Goal: Task Accomplishment & Management: Use online tool/utility

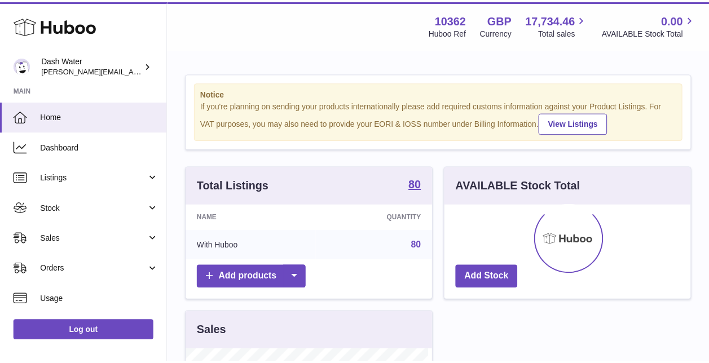
scroll to position [176, 249]
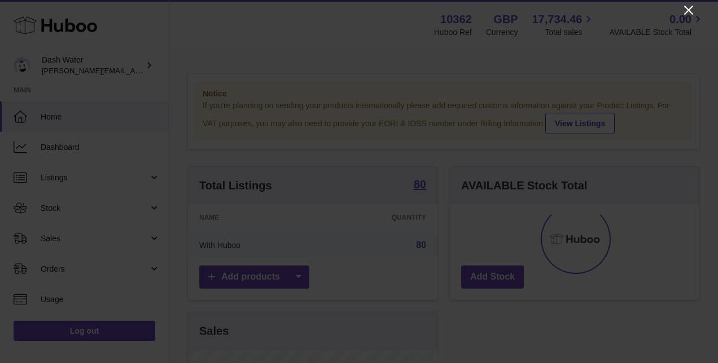
click at [688, 11] on icon "Close" at bounding box center [689, 10] width 14 height 14
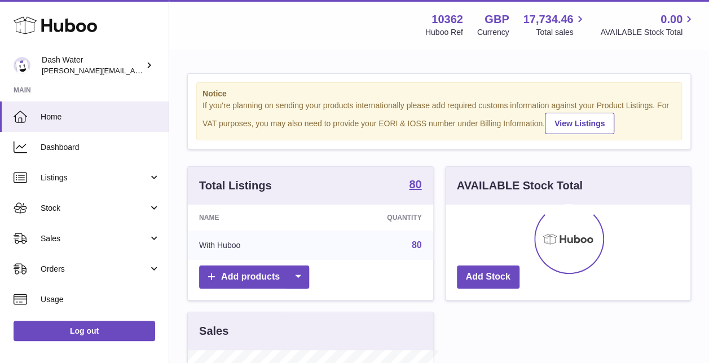
scroll to position [564144, 564074]
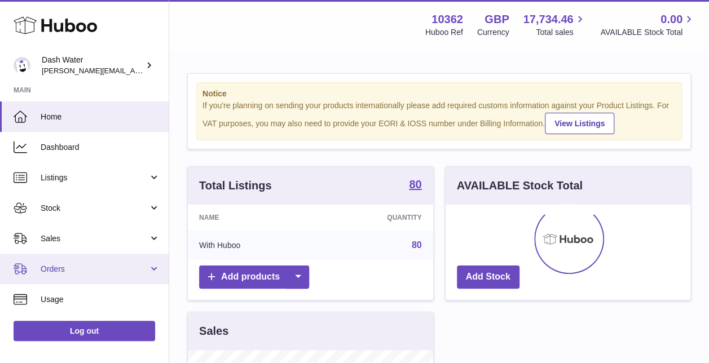
click at [54, 264] on span "Orders" at bounding box center [95, 269] width 108 height 11
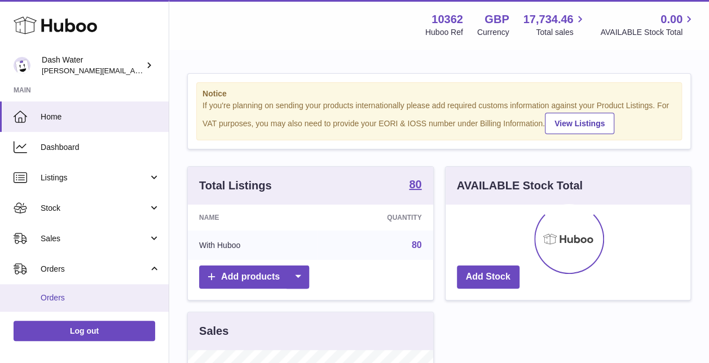
click at [54, 298] on span "Orders" at bounding box center [101, 298] width 120 height 11
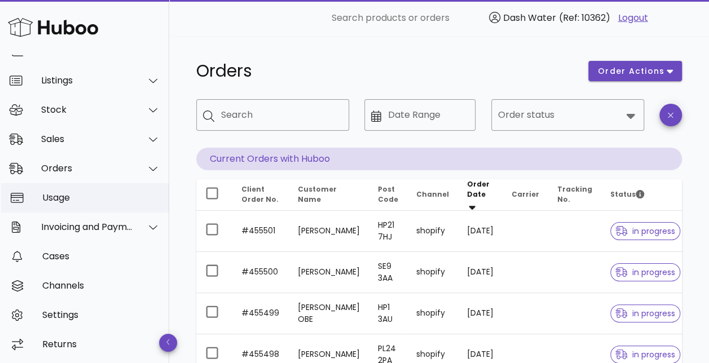
scroll to position [79, 0]
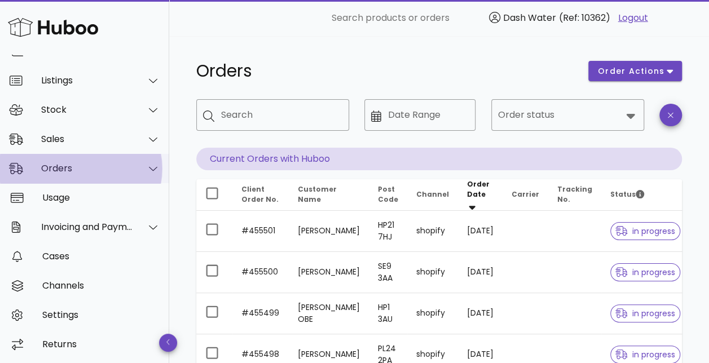
click at [107, 161] on div "Orders" at bounding box center [84, 168] width 169 height 29
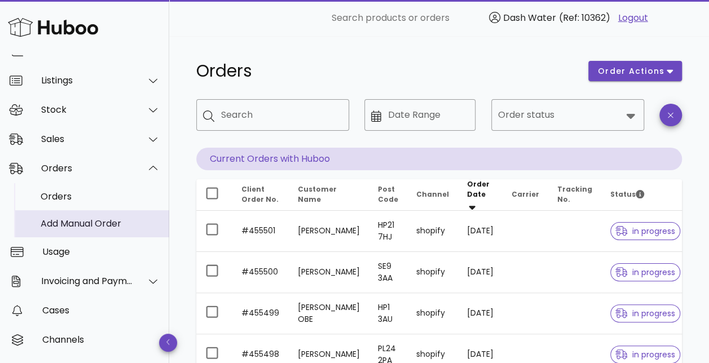
click at [84, 220] on div "Add Manual Order" at bounding box center [101, 223] width 120 height 11
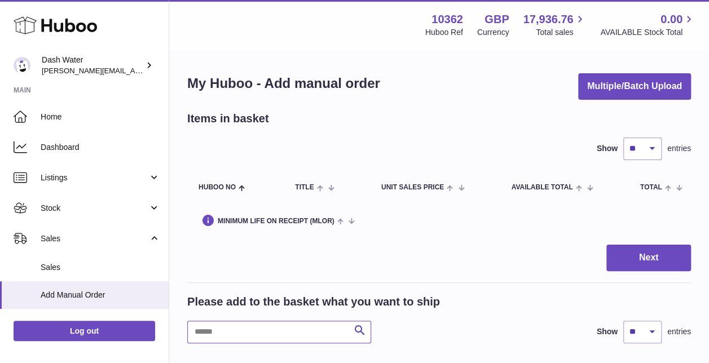
click at [242, 323] on input "text" at bounding box center [279, 332] width 184 height 23
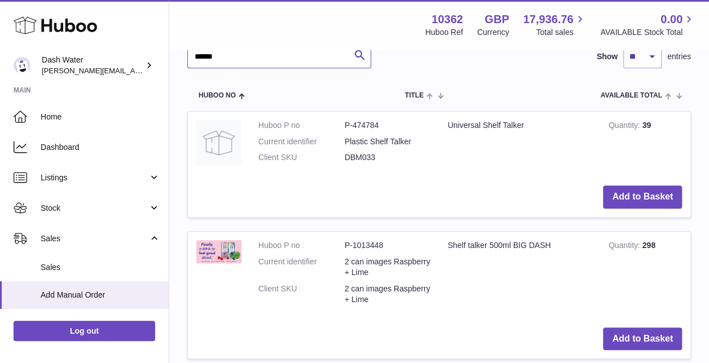
scroll to position [259, 0]
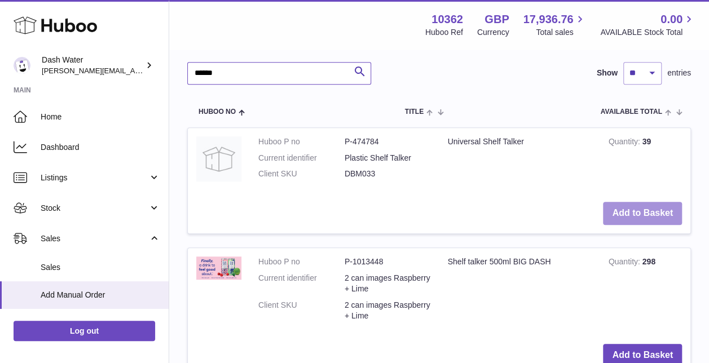
type input "******"
click at [639, 222] on button "Add to Basket" at bounding box center [642, 213] width 79 height 23
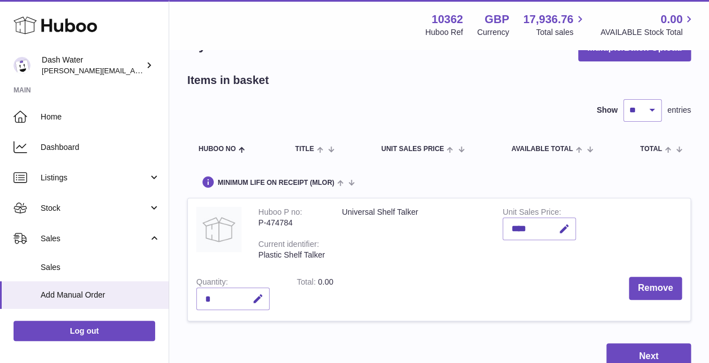
scroll to position [56, 0]
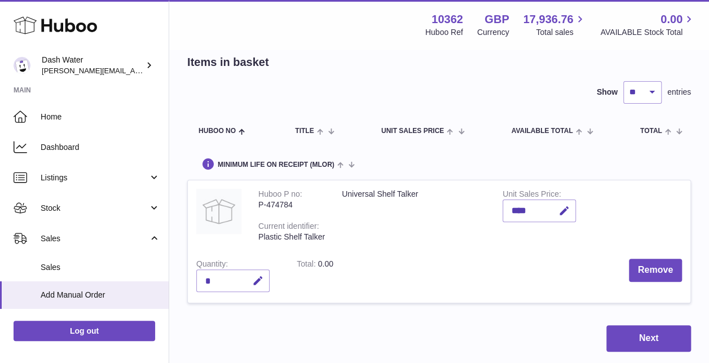
click at [226, 282] on div "*" at bounding box center [232, 281] width 73 height 23
click at [223, 278] on div "*" at bounding box center [232, 281] width 73 height 23
click at [210, 278] on div "*" at bounding box center [232, 281] width 73 height 23
click at [264, 282] on button "button" at bounding box center [256, 281] width 27 height 23
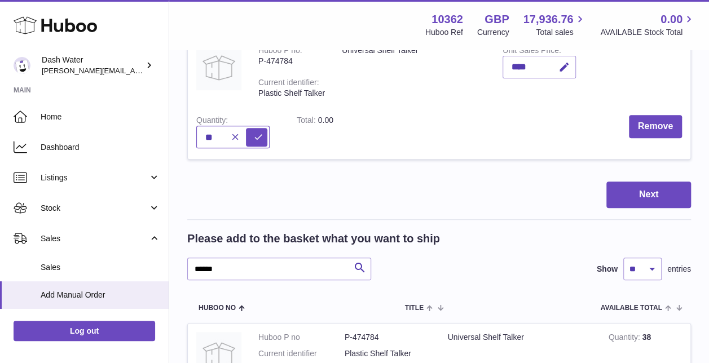
scroll to position [169, 0]
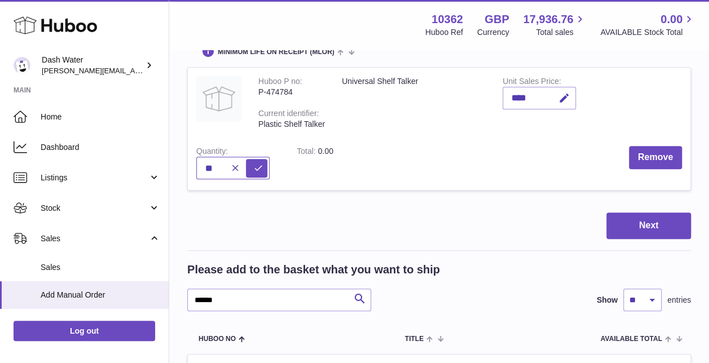
type input "**"
click at [409, 236] on div "Next" at bounding box center [439, 226] width 504 height 27
click at [257, 166] on icon "submit" at bounding box center [258, 168] width 10 height 10
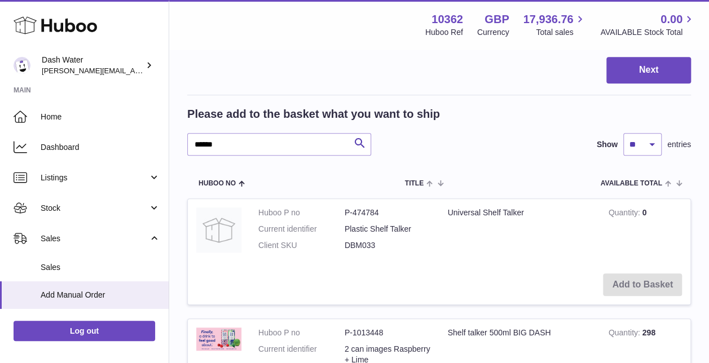
scroll to position [339, 0]
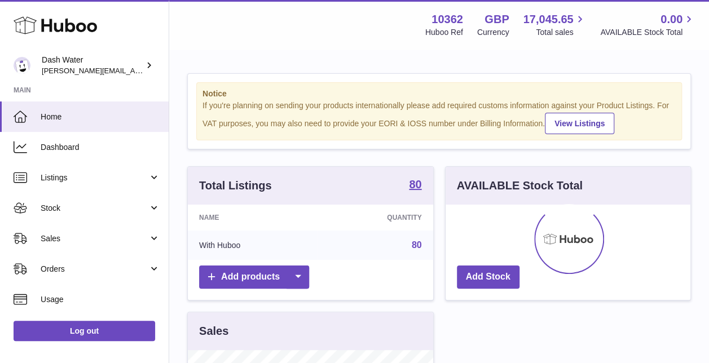
scroll to position [176, 245]
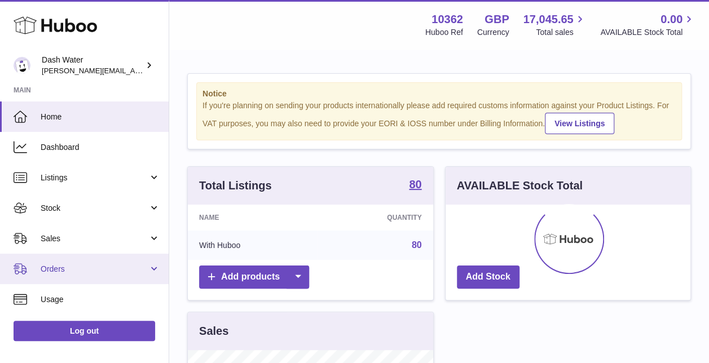
click at [60, 269] on span "Orders" at bounding box center [95, 269] width 108 height 11
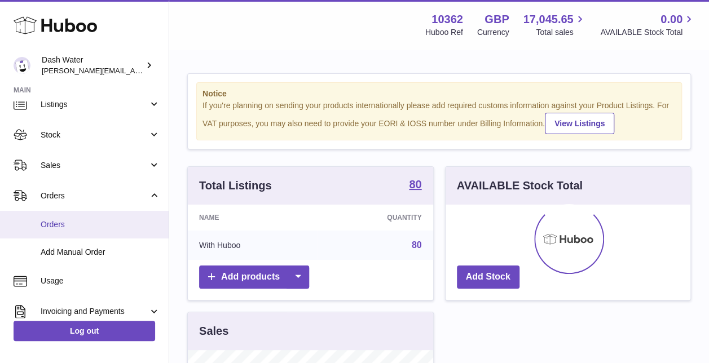
scroll to position [113, 0]
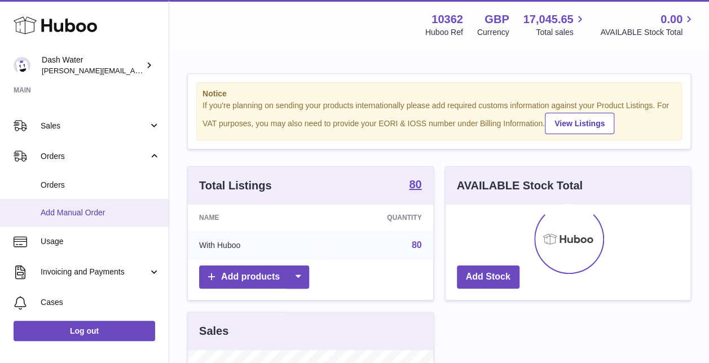
click at [63, 219] on link "Add Manual Order" at bounding box center [84, 213] width 169 height 28
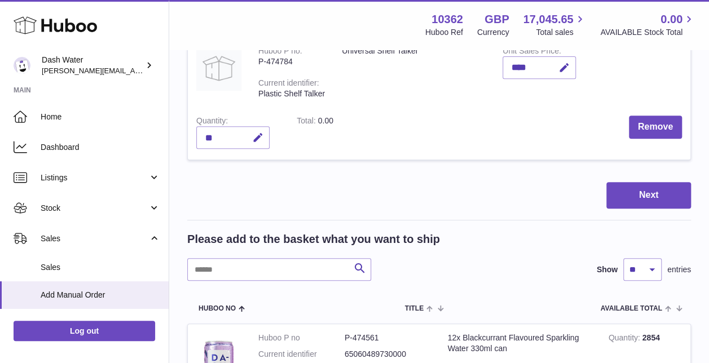
scroll to position [226, 0]
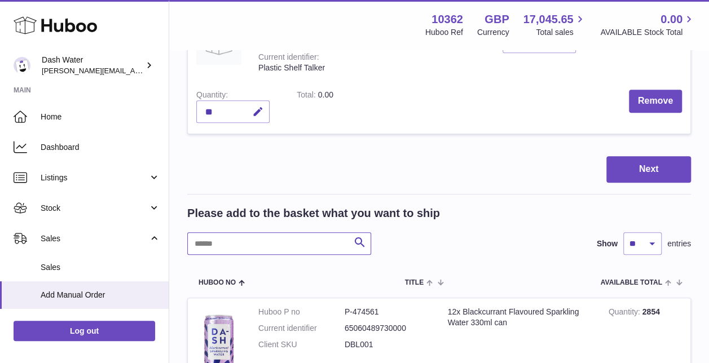
click at [258, 243] on input "text" at bounding box center [279, 243] width 184 height 23
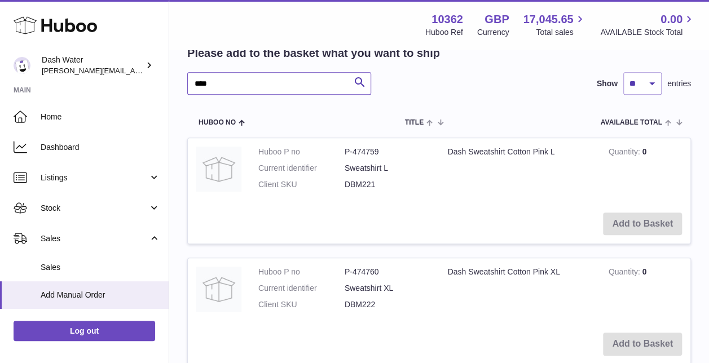
scroll to position [402, 0]
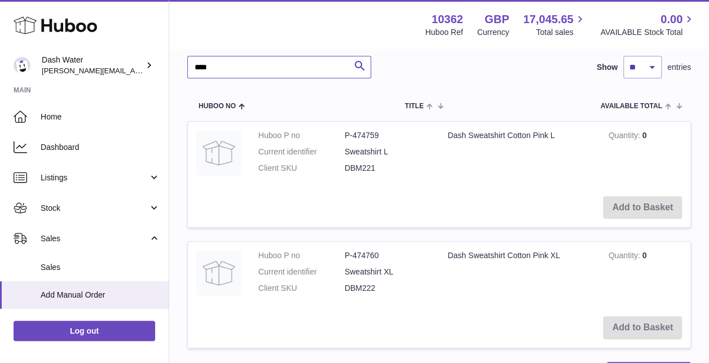
type input "****"
